Goal: Obtain resource: Obtain resource

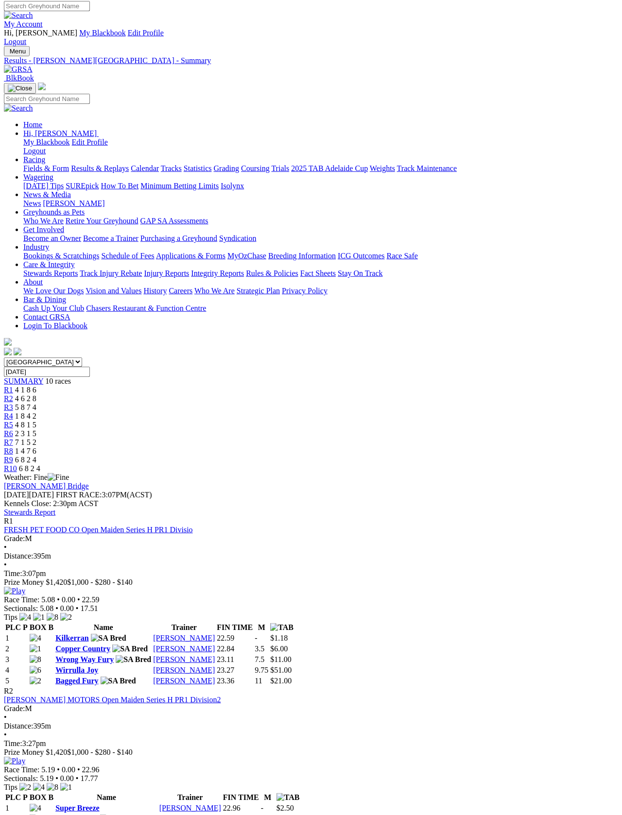
scroll to position [3, 0]
click at [41, 164] on link "Fields & Form" at bounding box center [46, 168] width 46 height 8
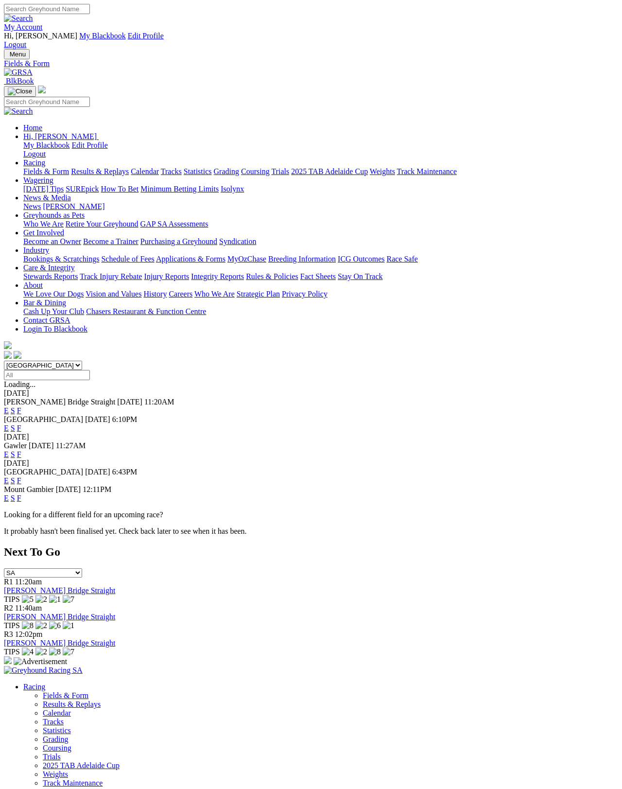
scroll to position [4, 0]
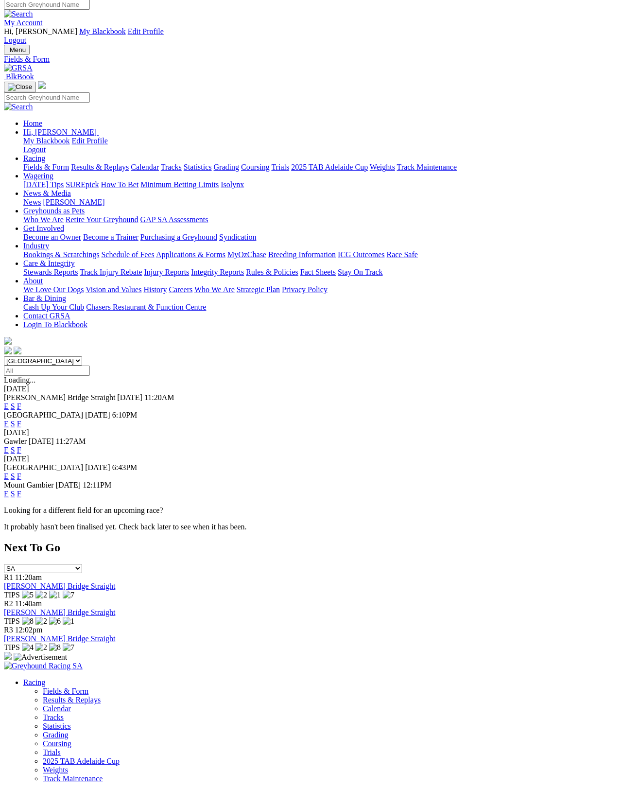
click at [42, 163] on link "Fields & Form" at bounding box center [46, 167] width 46 height 8
click at [21, 402] on link "F" at bounding box center [19, 406] width 4 height 8
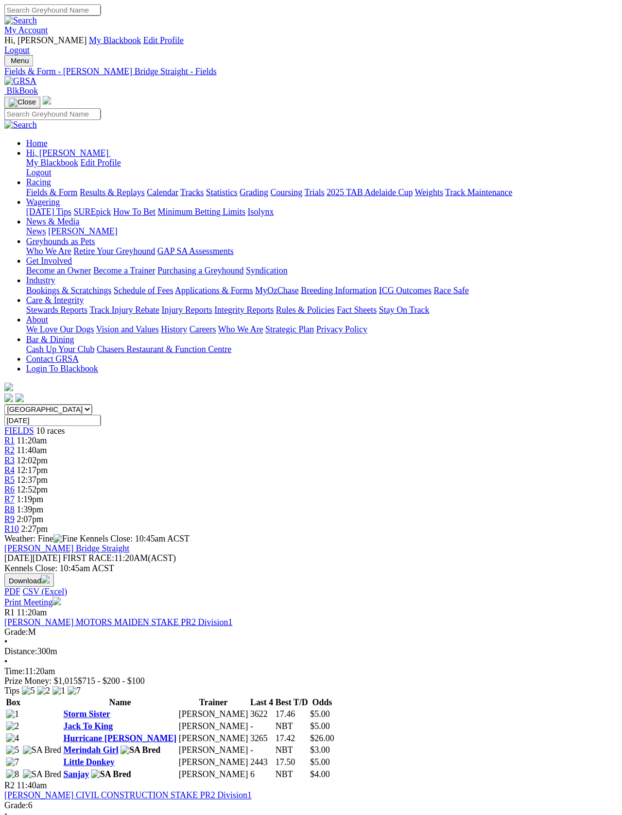
scroll to position [3, 0]
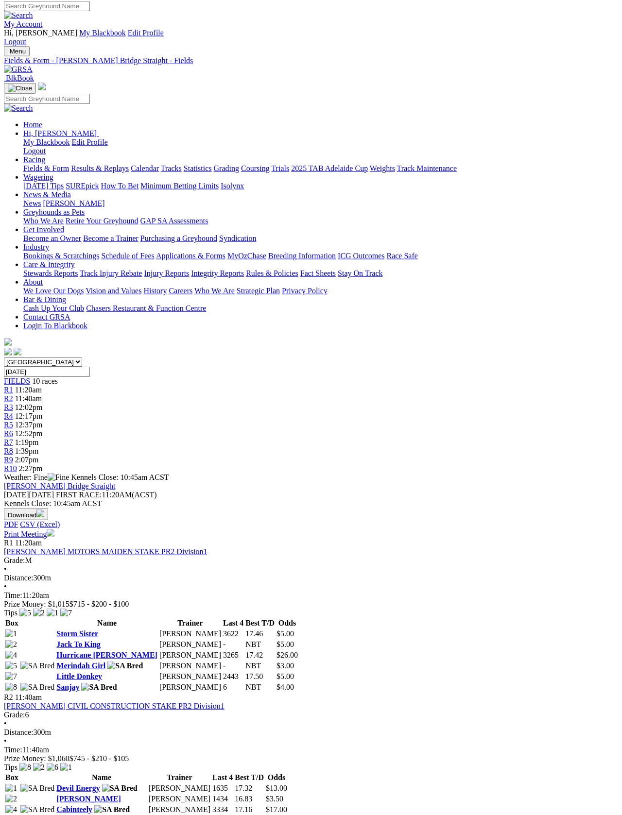
click at [54, 530] on link "Print Meeting" at bounding box center [29, 534] width 51 height 8
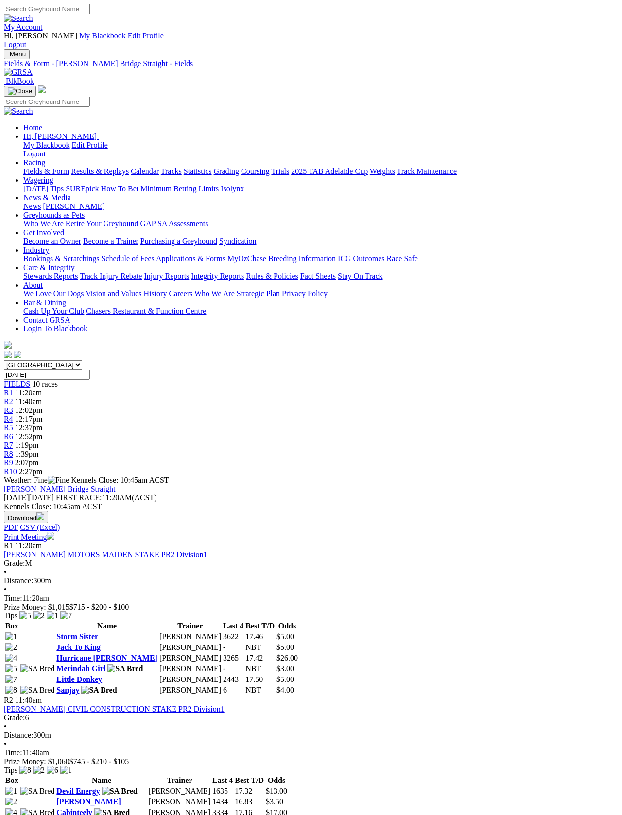
click at [27, 167] on link "Fields & Form" at bounding box center [46, 171] width 46 height 8
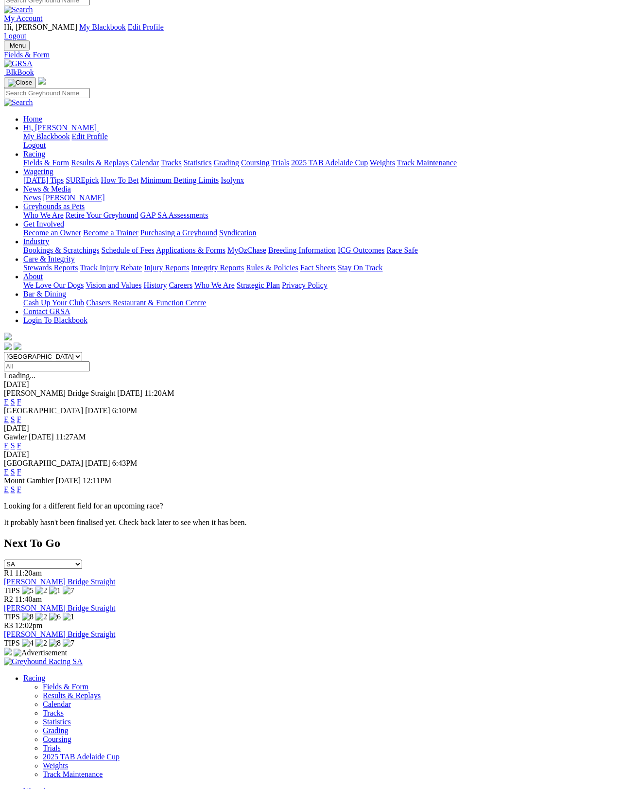
scroll to position [8, 0]
click at [21, 416] on link "F" at bounding box center [19, 420] width 4 height 8
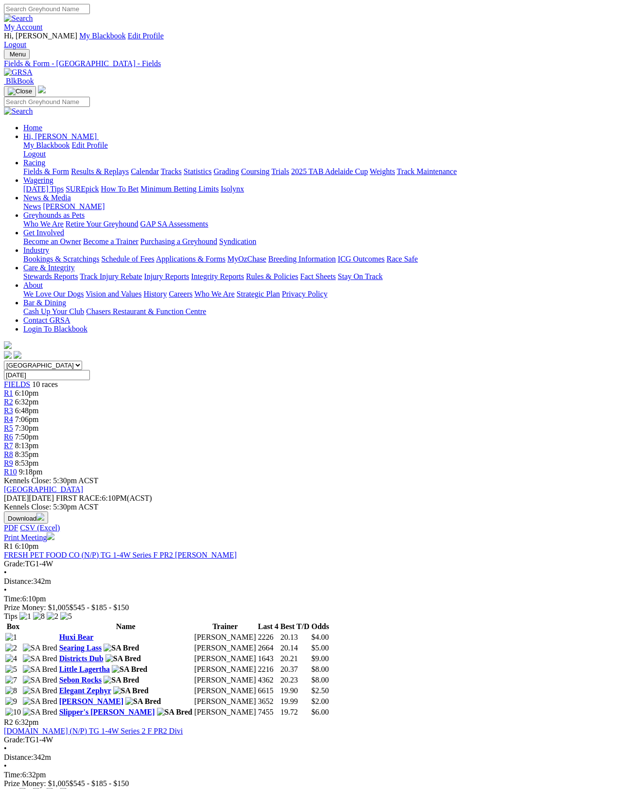
scroll to position [4, 0]
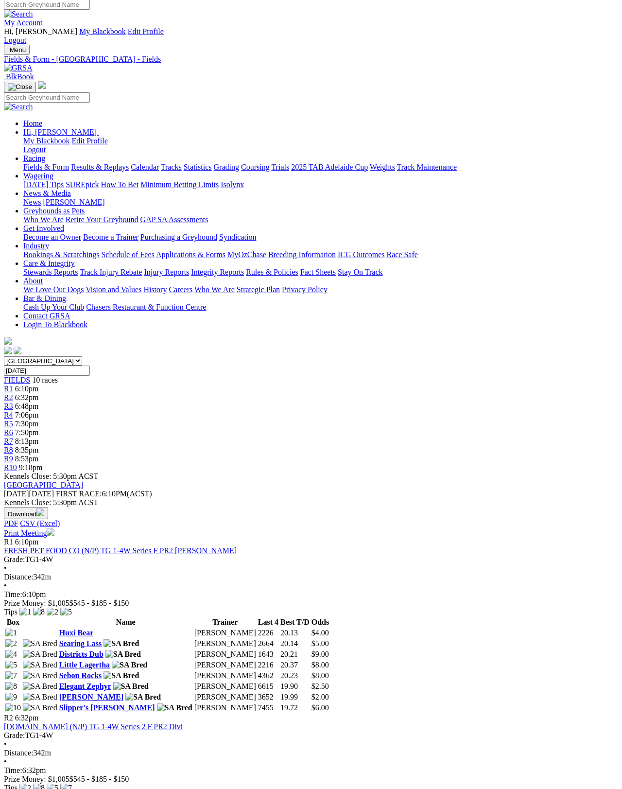
click at [54, 529] on link "Print Meeting" at bounding box center [29, 533] width 51 height 8
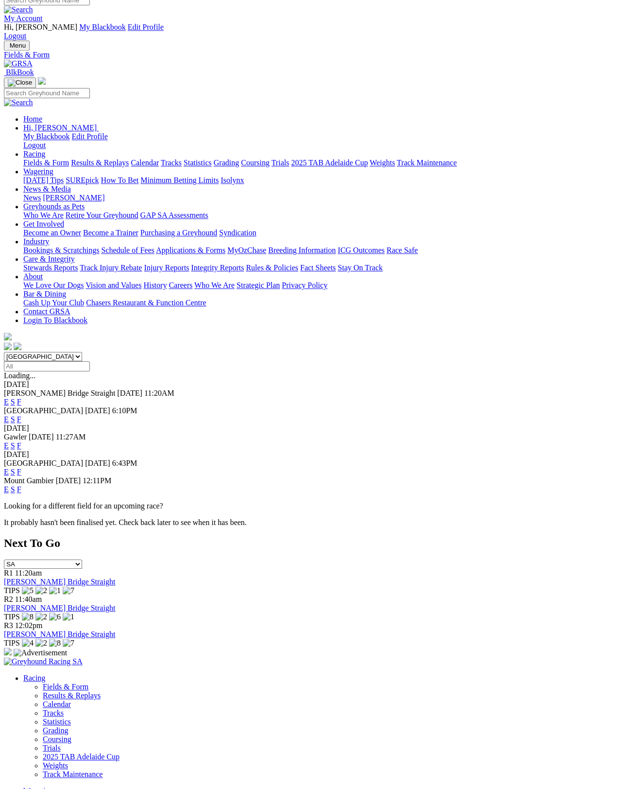
scroll to position [8, 0]
click at [21, 442] on link "F" at bounding box center [19, 446] width 4 height 8
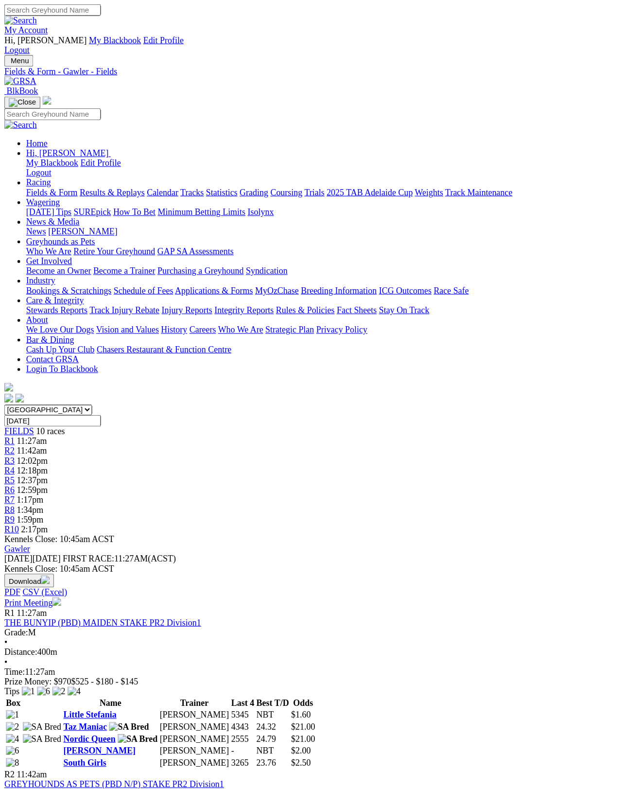
scroll to position [4, 0]
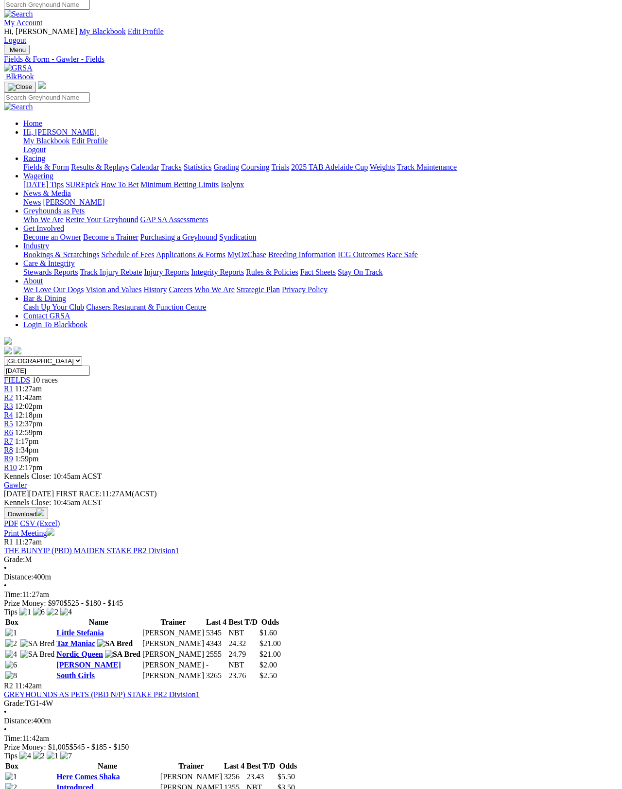
click at [54, 529] on link "Print Meeting" at bounding box center [29, 533] width 51 height 8
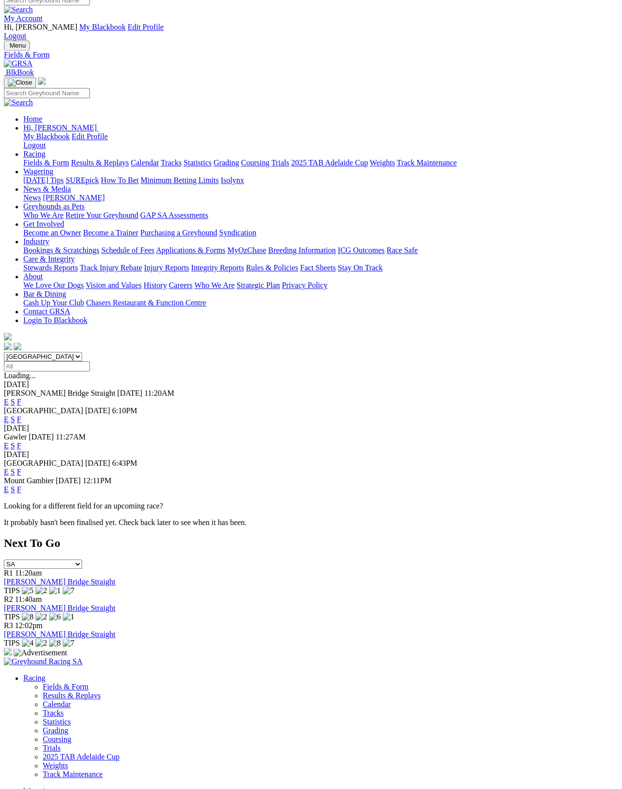
scroll to position [8, 0]
click at [21, 468] on link "F" at bounding box center [19, 472] width 4 height 8
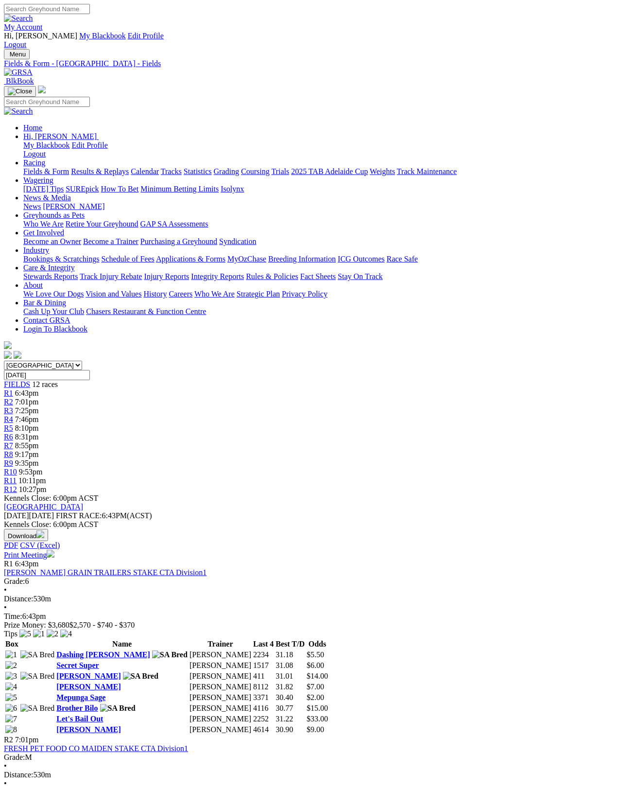
scroll to position [4, 0]
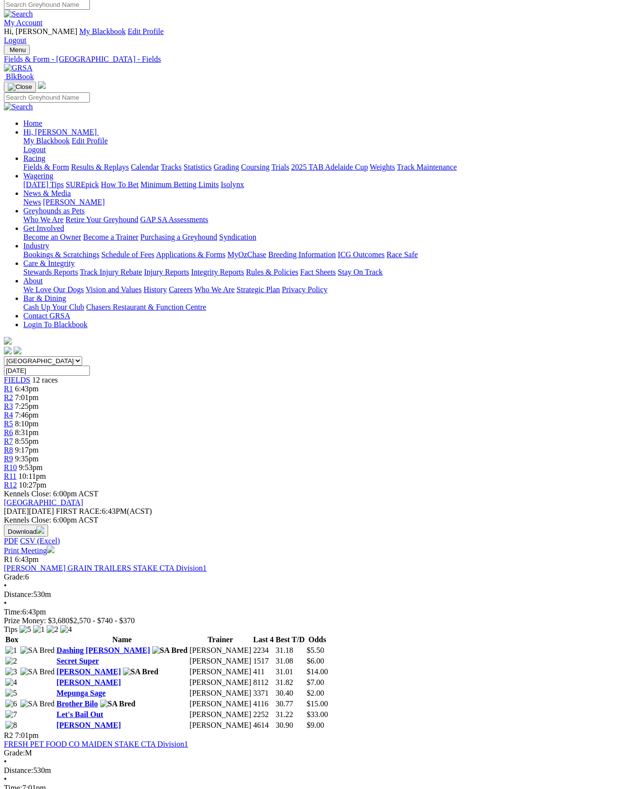
click at [54, 546] on link "Print Meeting" at bounding box center [29, 550] width 51 height 8
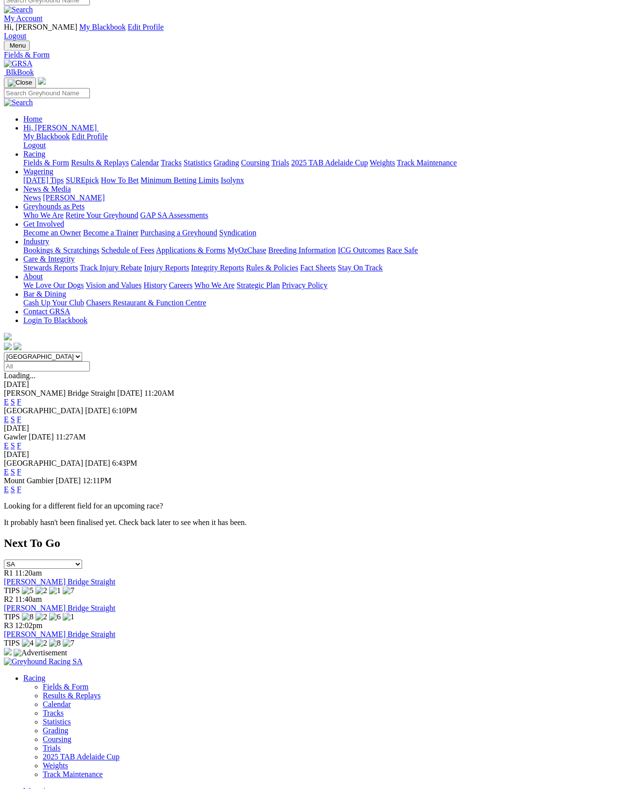
scroll to position [8, 0]
click at [21, 468] on link "F" at bounding box center [19, 472] width 4 height 8
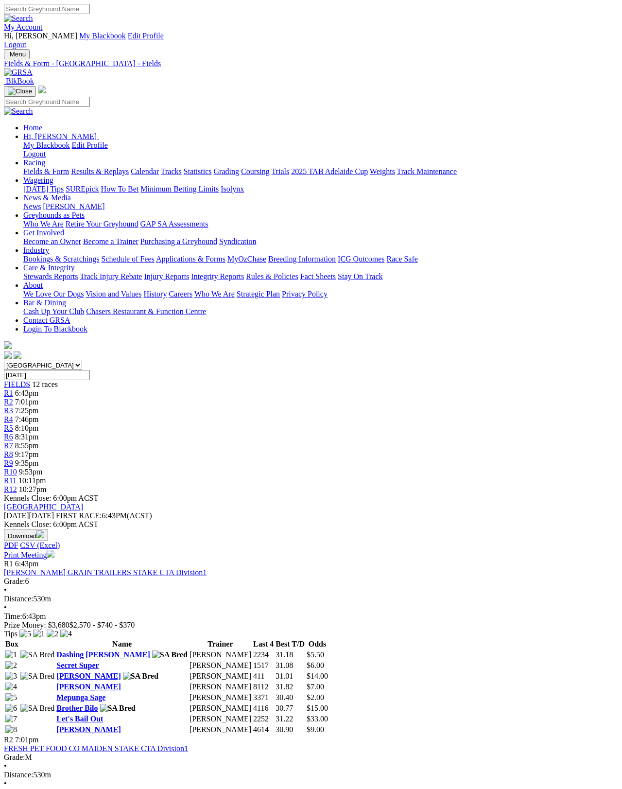
scroll to position [4, 0]
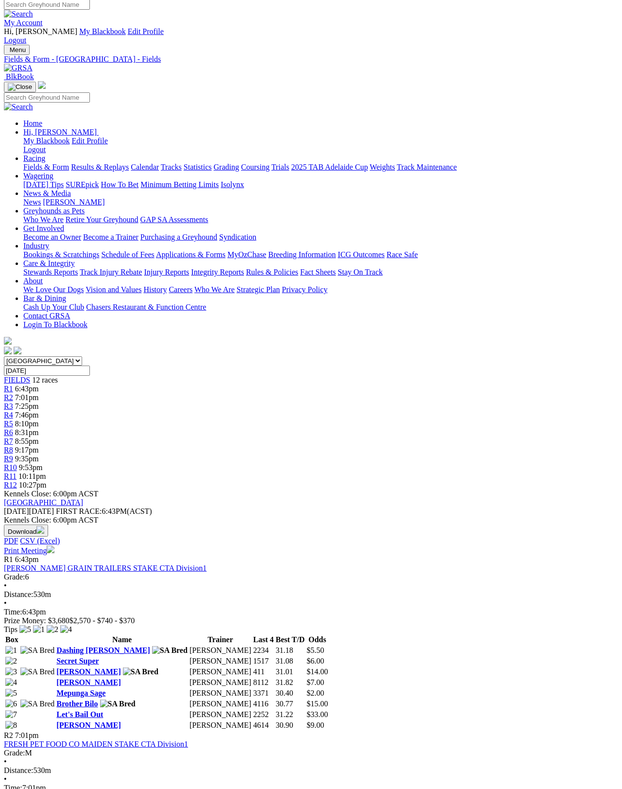
click at [54, 546] on link "Print Meeting" at bounding box center [29, 550] width 51 height 8
